Goal: Go to known website: Go to known website

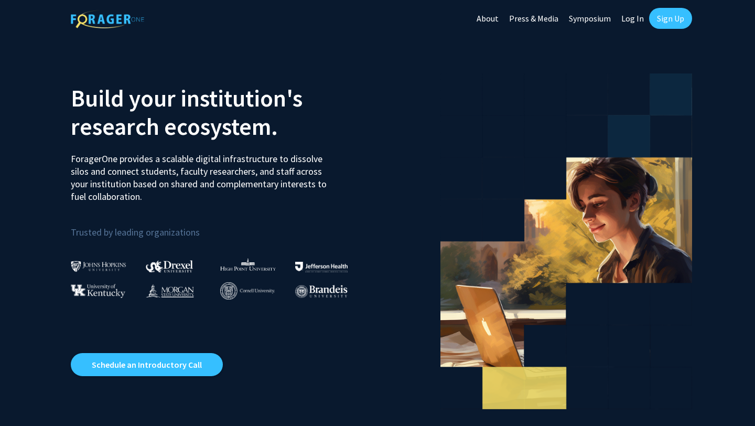
click at [636, 21] on link "Log In" at bounding box center [632, 18] width 33 height 37
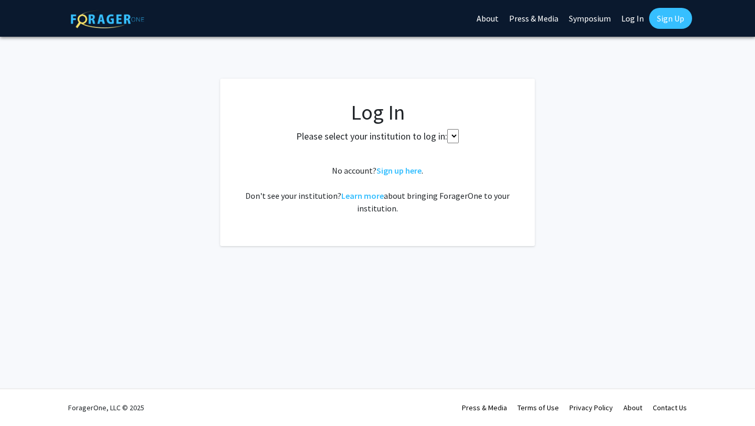
select select
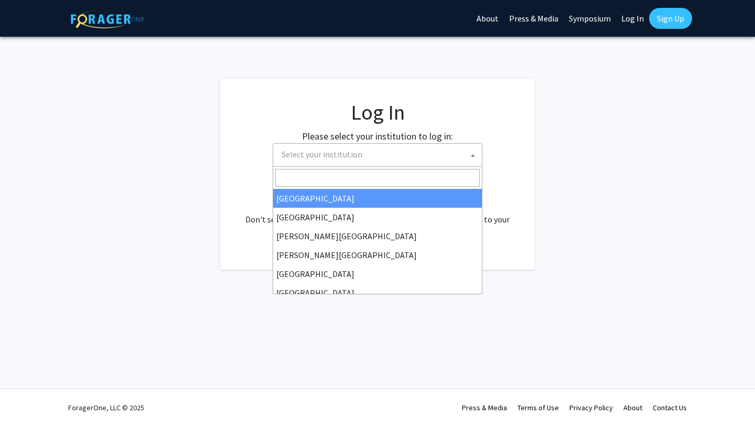
click at [375, 151] on span "Select your institution" at bounding box center [379, 154] width 204 height 21
type input "u"
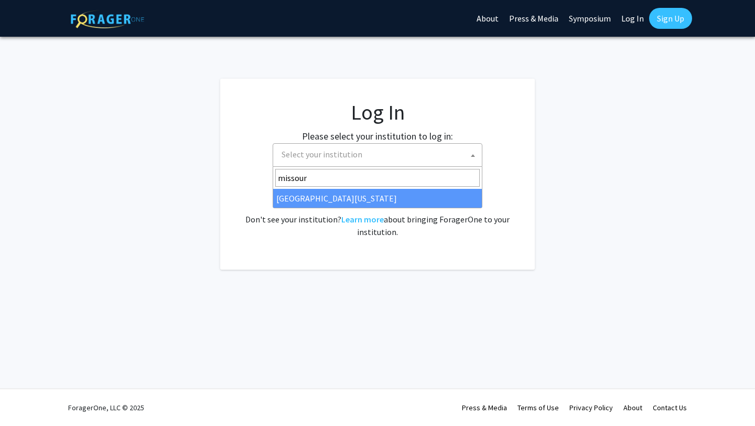
type input "[US_STATE]"
select select "33"
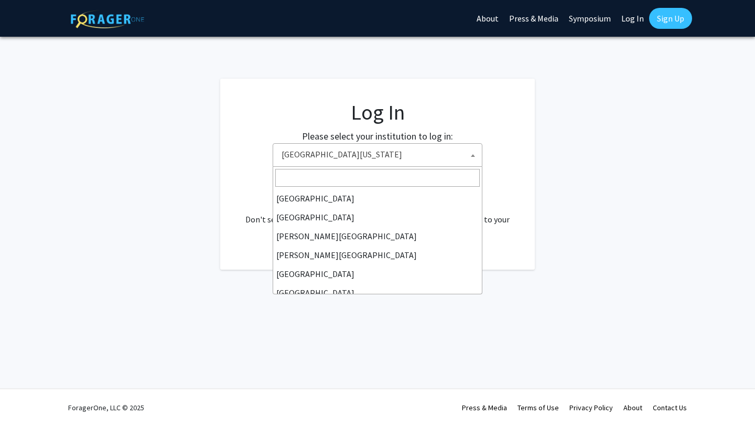
scroll to position [367, 0]
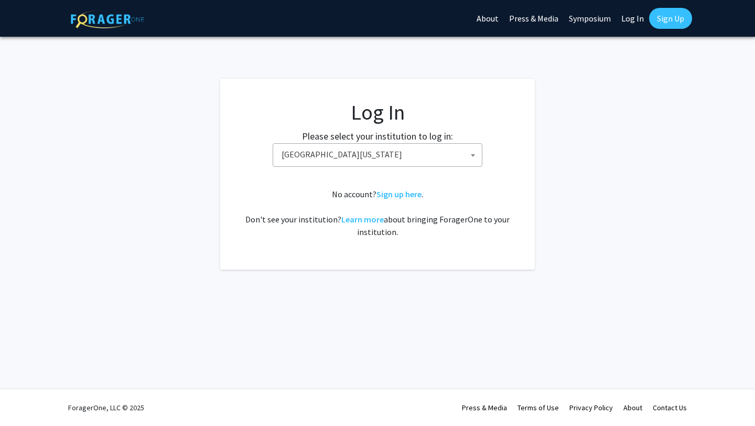
click at [543, 122] on fg-login "Log In Please select your institution to log in: [GEOGRAPHIC_DATA] [GEOGRAPHIC_…" at bounding box center [377, 174] width 755 height 191
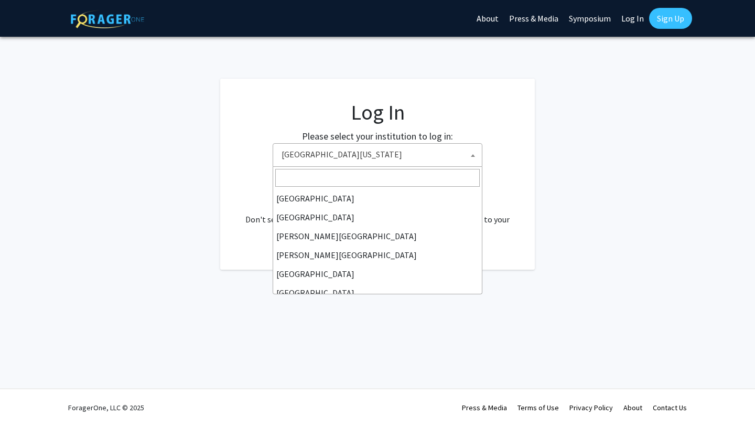
click at [382, 151] on span "[GEOGRAPHIC_DATA][US_STATE]" at bounding box center [379, 154] width 204 height 21
